Goal: Register for event/course

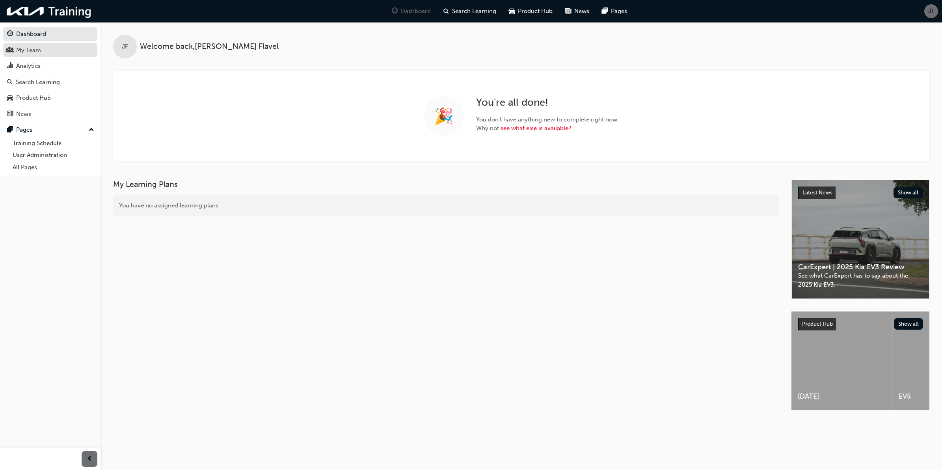
click at [56, 54] on div "My Team" at bounding box center [50, 50] width 86 height 10
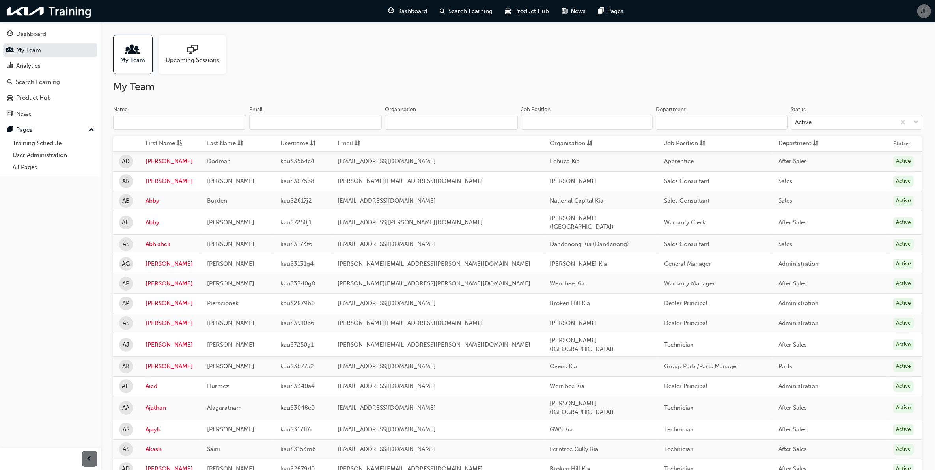
click at [190, 125] on input "Name" at bounding box center [179, 122] width 133 height 15
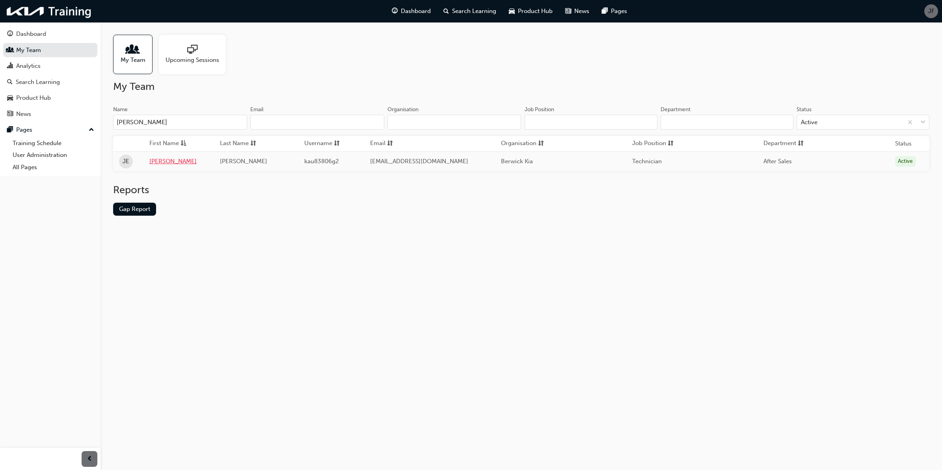
type input "john ed"
click at [165, 162] on link "John" at bounding box center [178, 161] width 59 height 9
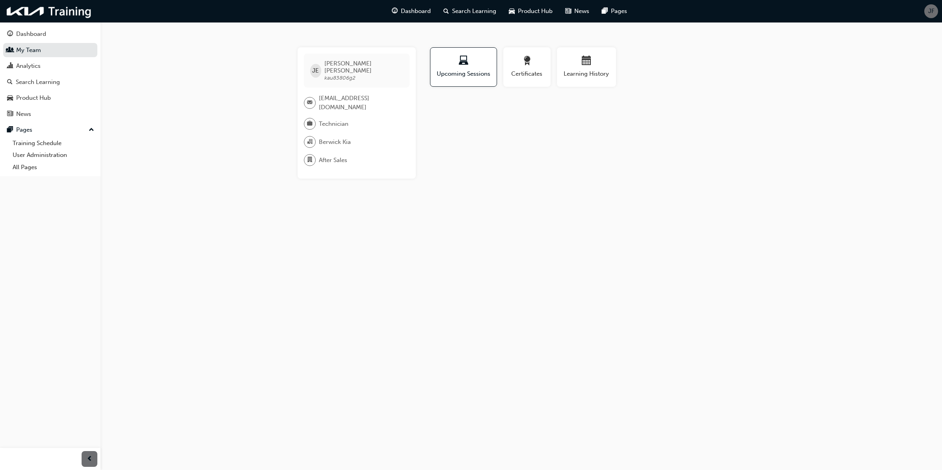
click at [501, 224] on div "JE John Edwards kau83806g2 johno96@live.com Technician Berwick Kia After Sales …" at bounding box center [471, 235] width 942 height 470
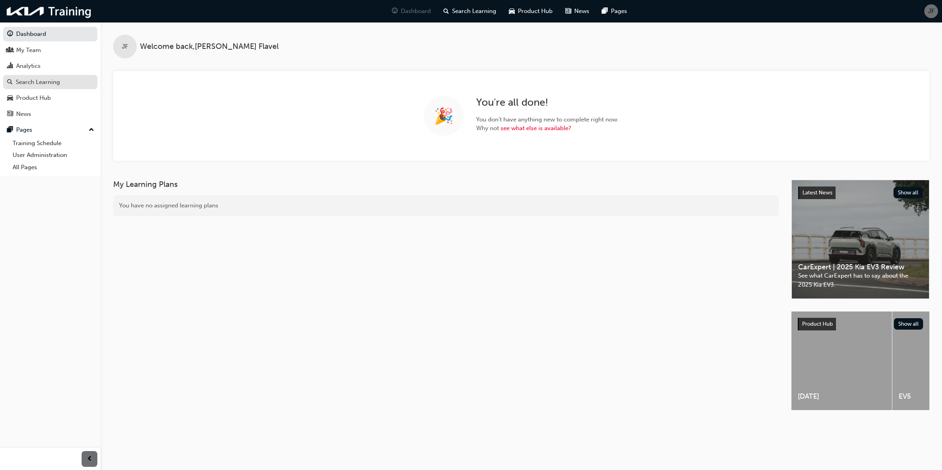
click at [59, 79] on div "Search Learning" at bounding box center [38, 82] width 44 height 9
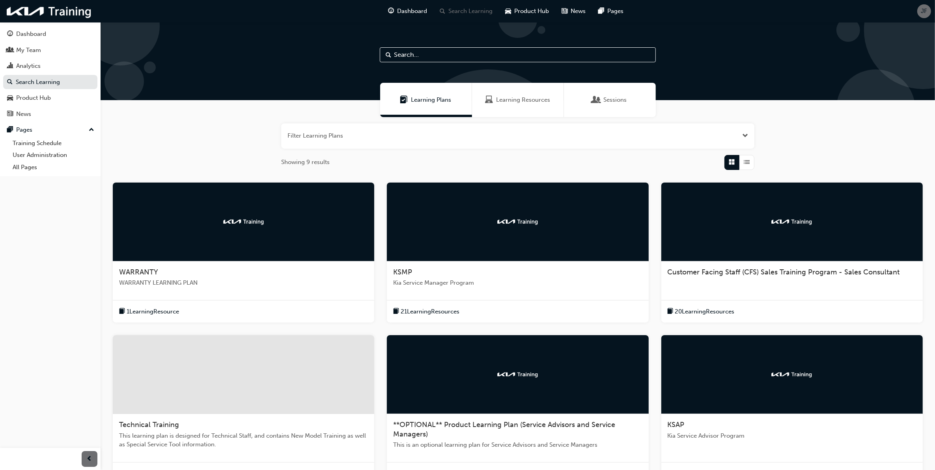
click at [149, 279] on span "WARRANTY LEARNING PLAN" at bounding box center [243, 282] width 249 height 9
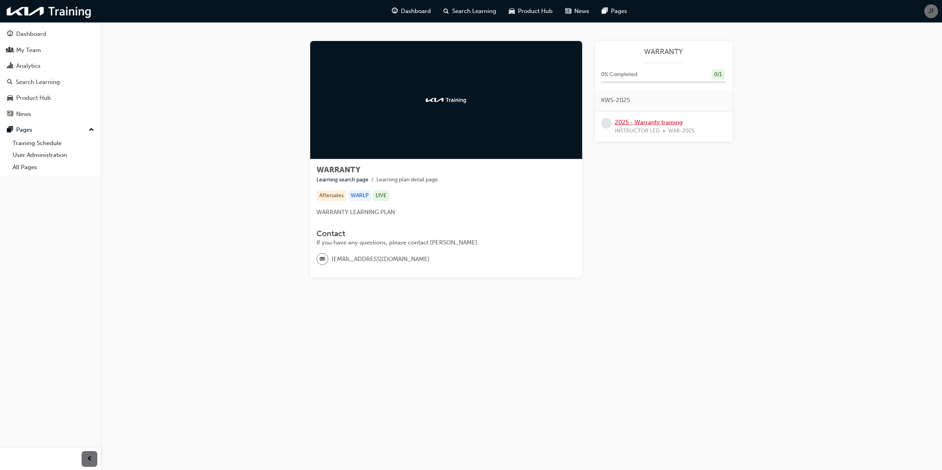
click at [655, 122] on link "2025 - Warranty training" at bounding box center [649, 122] width 68 height 7
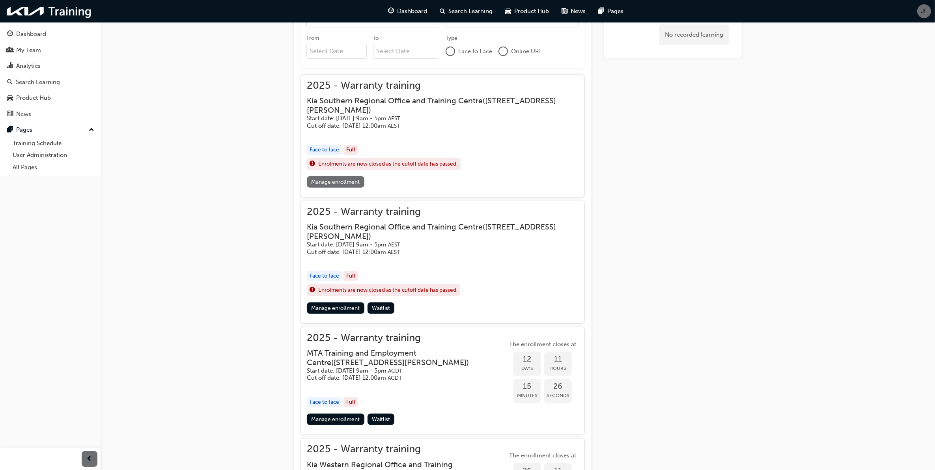
scroll to position [345, 0]
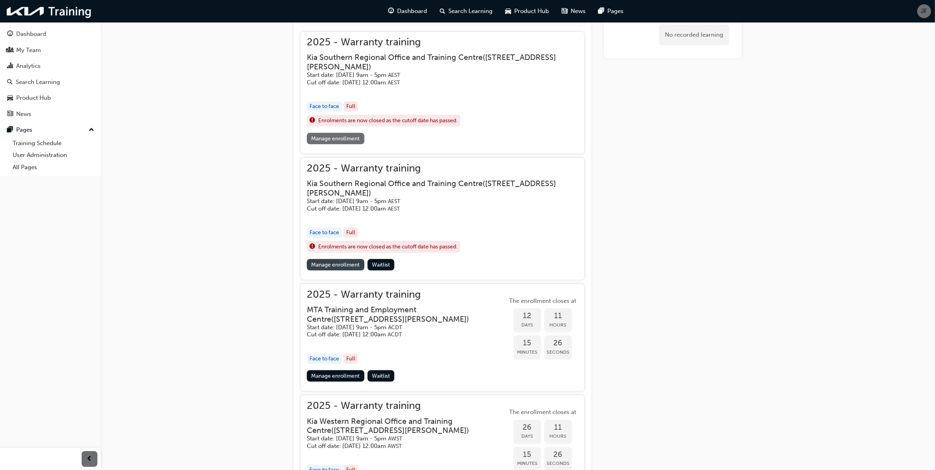
click at [345, 268] on link "Manage enrollment" at bounding box center [336, 264] width 58 height 11
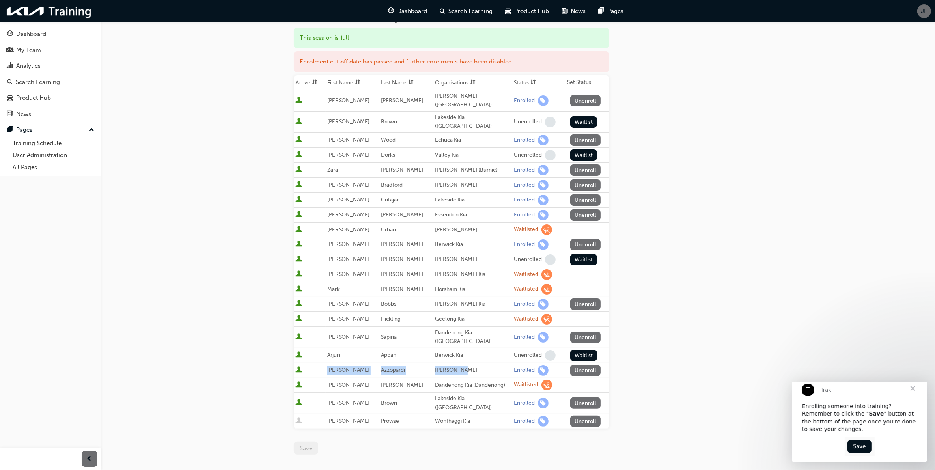
drag, startPoint x: 453, startPoint y: 348, endPoint x: 329, endPoint y: 348, distance: 123.4
click at [329, 363] on tr "[PERSON_NAME] [PERSON_NAME] Enrolled Unenroll" at bounding box center [451, 370] width 315 height 15
drag, startPoint x: 329, startPoint y: 348, endPoint x: 295, endPoint y: 214, distance: 138.8
click at [203, 294] on div "Go to session detail page Manage enrollment for 2025 - Warranty training Start …" at bounding box center [467, 230] width 935 height 659
